Goal: Find specific page/section: Locate a particular part of the current website

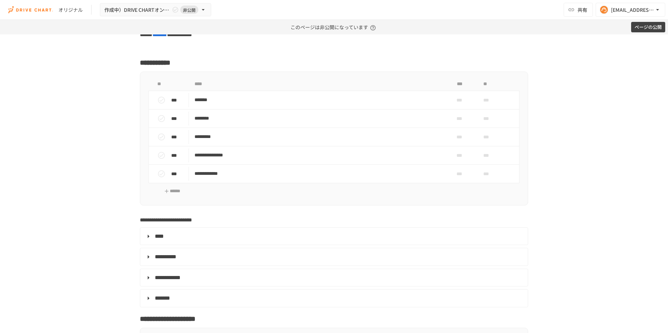
scroll to position [3189, 0]
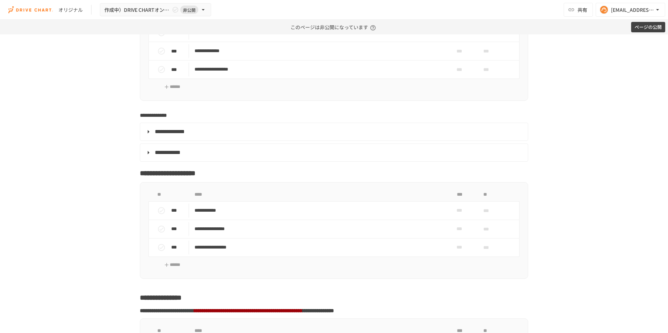
scroll to position [1886, 0]
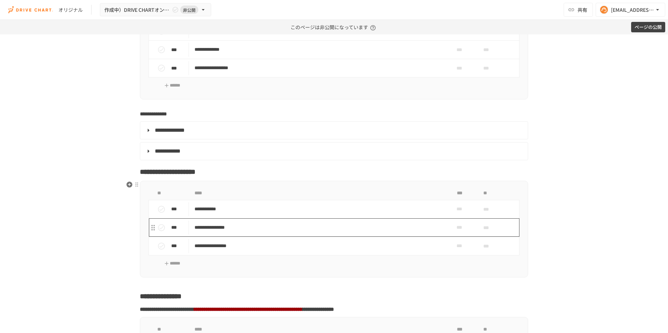
click at [244, 229] on p "**********" at bounding box center [320, 227] width 250 height 9
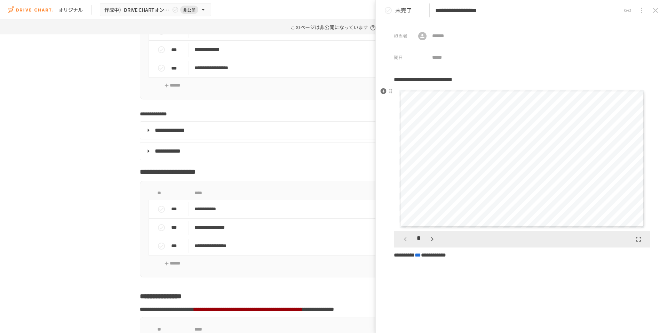
click at [432, 236] on icon "button" at bounding box center [432, 239] width 8 height 8
click at [405, 239] on icon "button" at bounding box center [405, 239] width 2 height 4
click at [434, 239] on icon "button" at bounding box center [432, 239] width 8 height 8
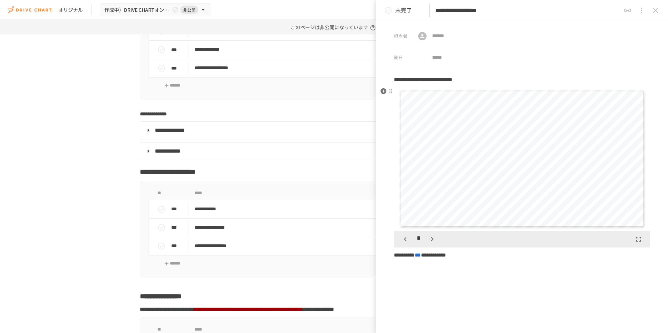
click at [434, 239] on icon "button" at bounding box center [432, 239] width 8 height 8
click at [658, 12] on icon "close drawer" at bounding box center [655, 10] width 8 height 8
